Goal: Information Seeking & Learning: Learn about a topic

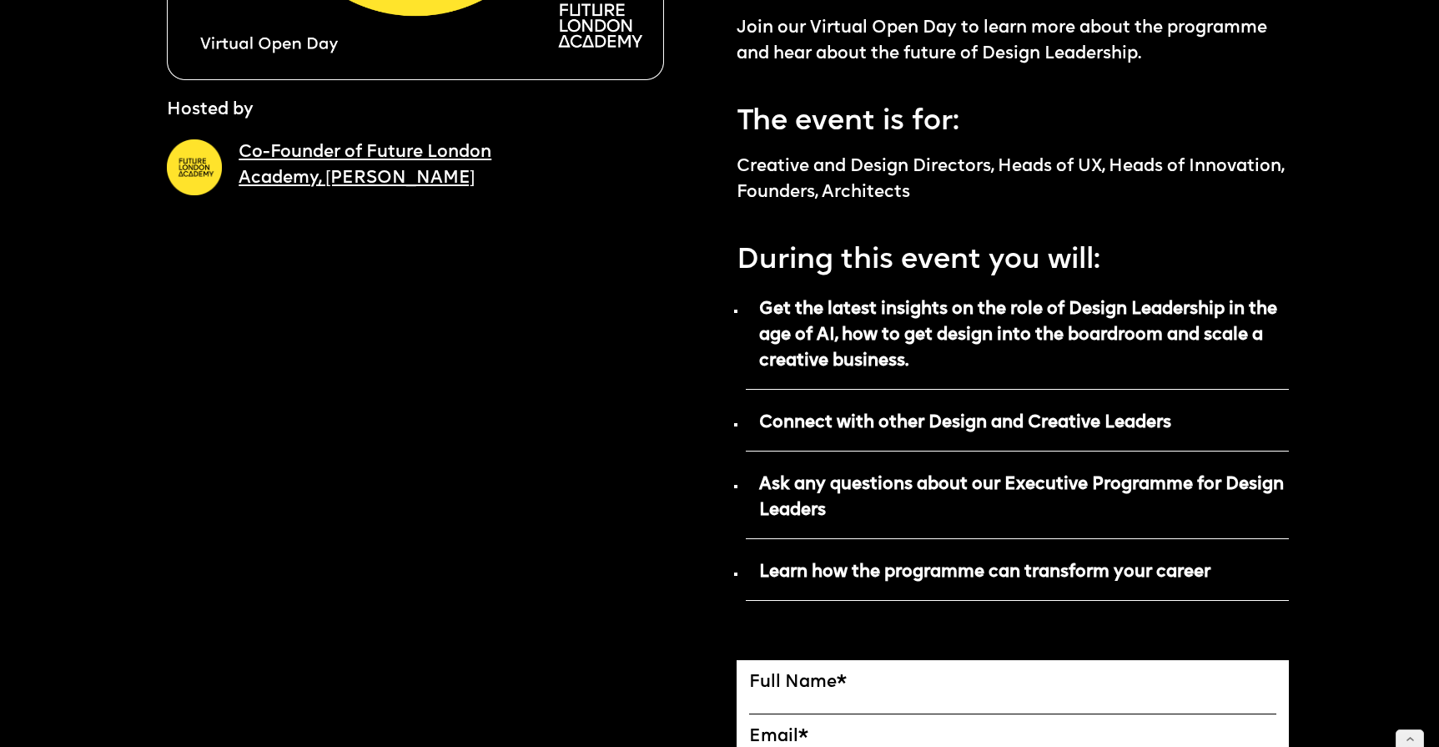
scroll to position [644, 0]
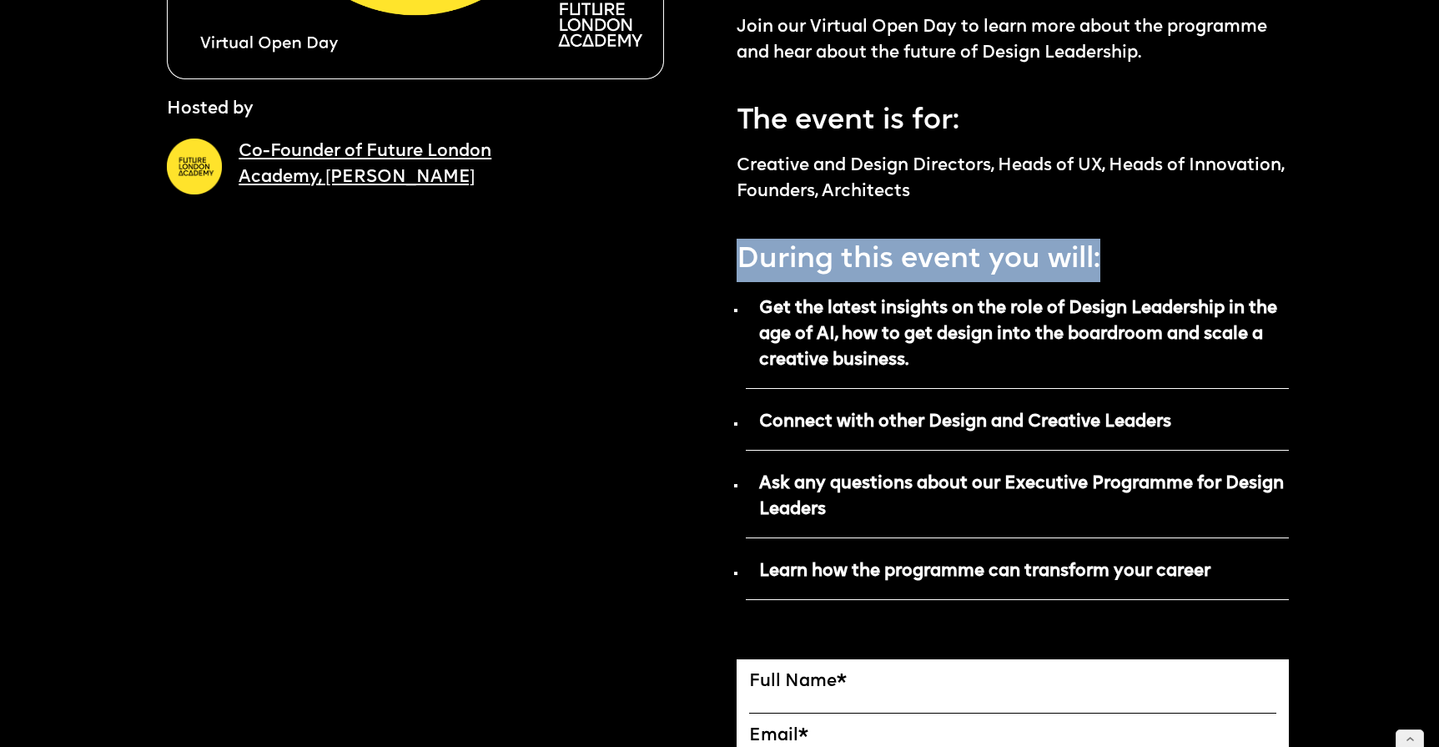
drag, startPoint x: 1107, startPoint y: 198, endPoint x: 740, endPoint y: 204, distance: 367.1
click at [740, 229] on p "During this event you will:" at bounding box center [1013, 255] width 553 height 53
copy p "During this event you will:"
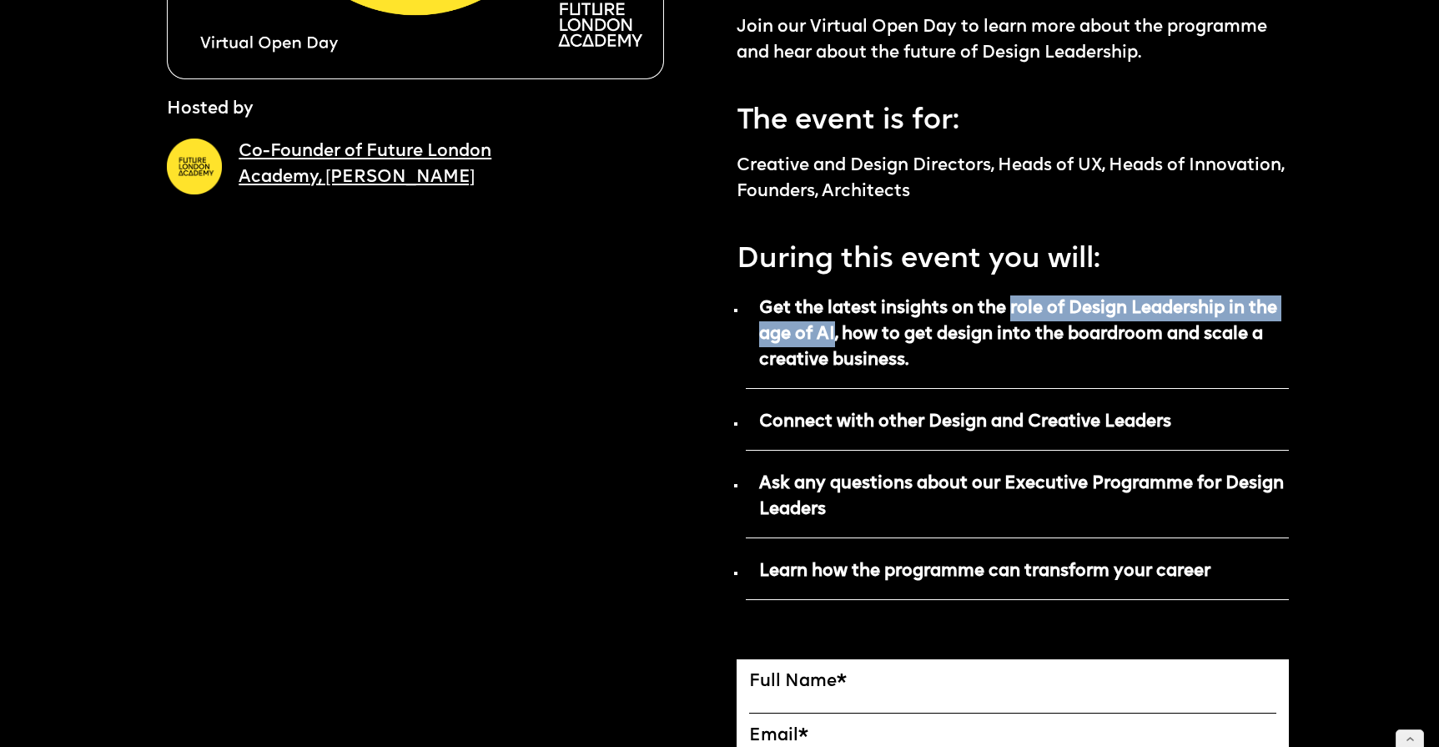
drag, startPoint x: 1013, startPoint y: 247, endPoint x: 835, endPoint y: 273, distance: 179.6
click at [835, 300] on strong "Get the latest insights on the role of Design Leadership in the age of AI, how …" at bounding box center [1018, 334] width 518 height 69
copy strong "role of Design Leadership in the age of AI"
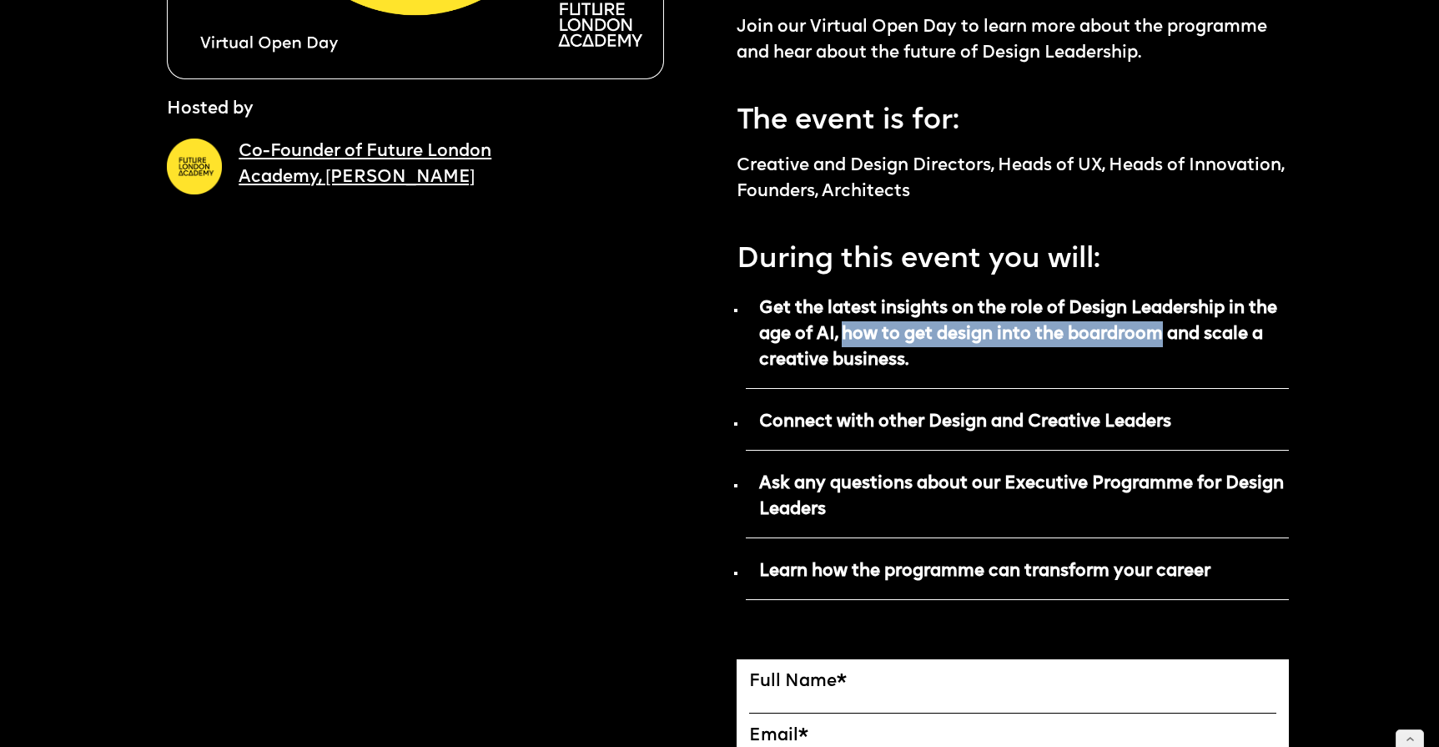
drag, startPoint x: 845, startPoint y: 269, endPoint x: 1166, endPoint y: 265, distance: 321.2
click at [1166, 300] on strong "Get the latest insights on the role of Design Leadership in the age of AI, how …" at bounding box center [1018, 334] width 518 height 69
copy strong "how to get design into the boardroom"
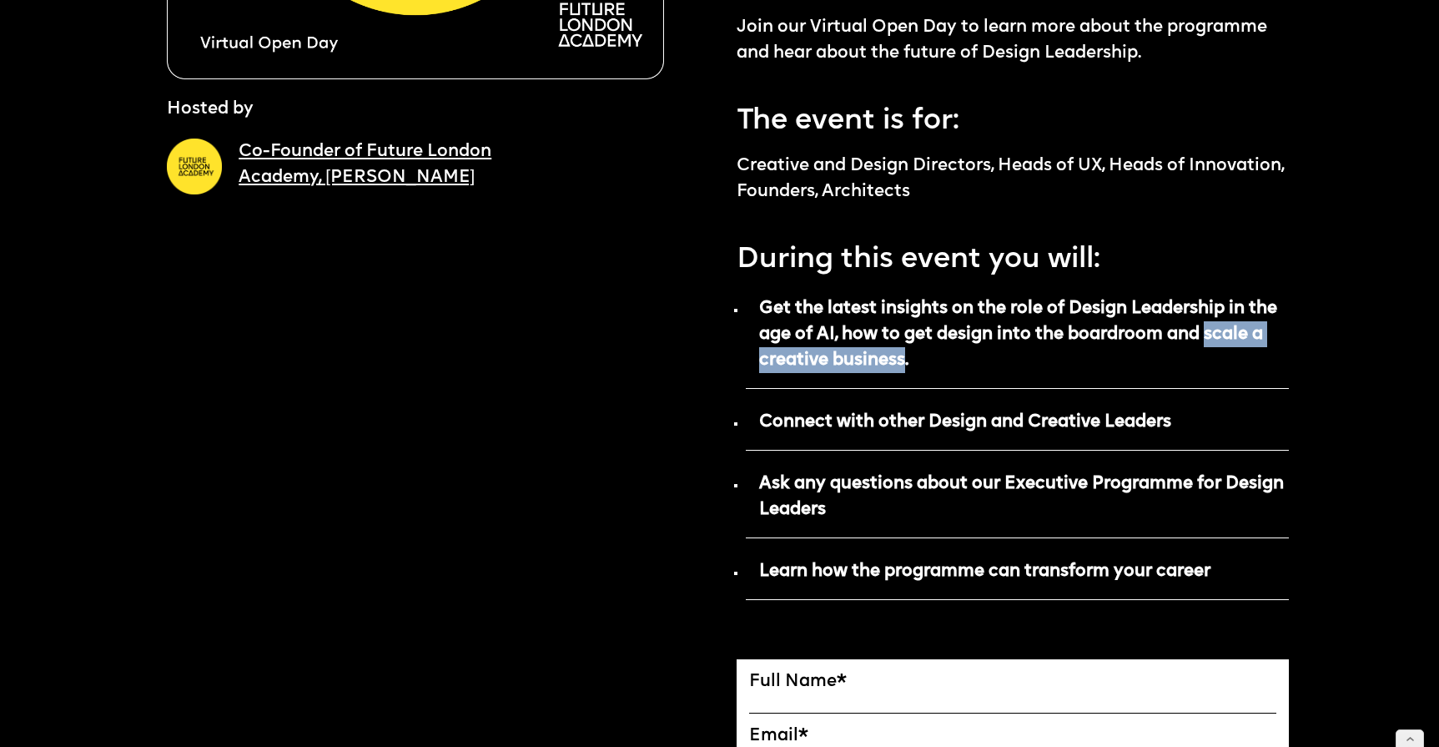
drag, startPoint x: 1210, startPoint y: 272, endPoint x: 904, endPoint y: 301, distance: 307.6
click at [904, 301] on strong "Get the latest insights on the role of Design Leadership in the age of AI, how …" at bounding box center [1018, 334] width 518 height 69
copy strong "scale a creative business"
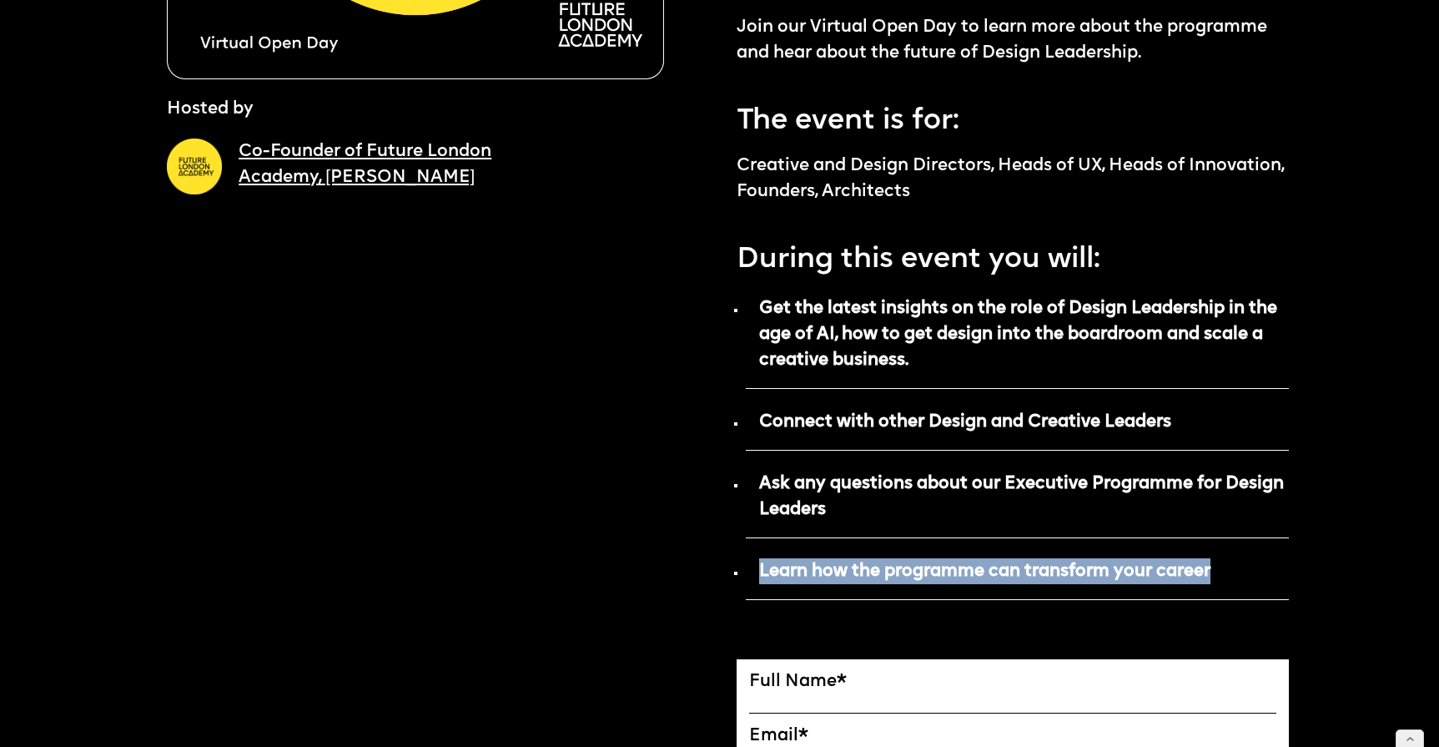
drag, startPoint x: 1222, startPoint y: 506, endPoint x: 759, endPoint y: 521, distance: 463.2
click at [759, 554] on p "Learn how the programme can transform your career" at bounding box center [1018, 577] width 544 height 46
copy strong "Learn how the programme can transform your career"
